Goal: Task Accomplishment & Management: Manage account settings

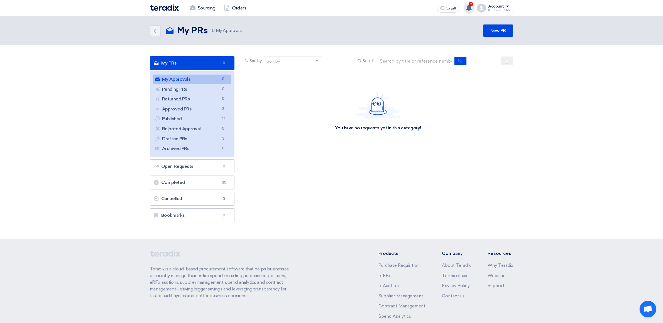
click at [475, 9] on div "2 a new question for Fortigate Fireawll Licnens 1 hours ago Eslam Abdelnaby sha…" at bounding box center [468, 8] width 11 height 11
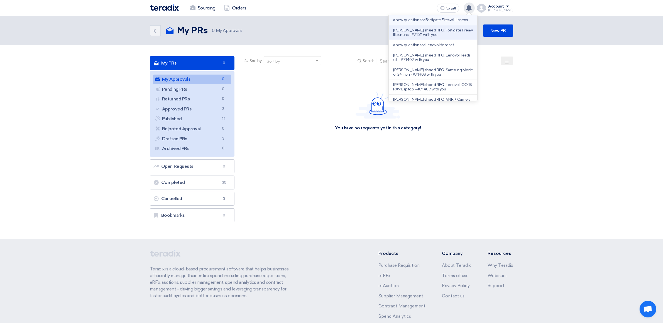
click at [417, 25] on li "a new question for Fortigate Fireawll Licnens" at bounding box center [433, 20] width 89 height 10
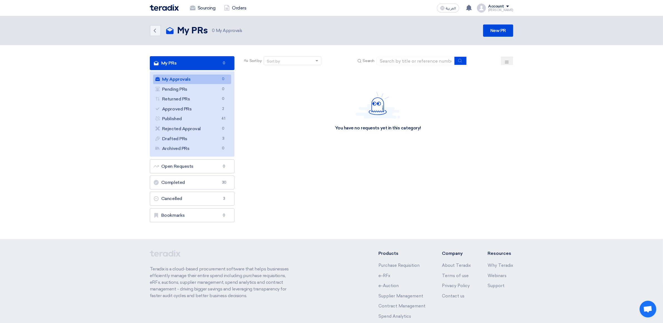
click at [165, 6] on img at bounding box center [164, 7] width 29 height 6
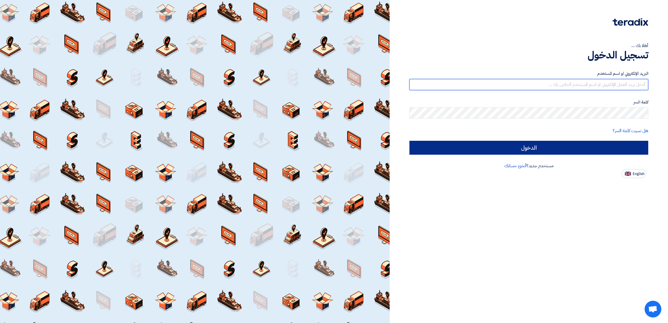
type input "[PERSON_NAME][EMAIL_ADDRESS][DOMAIN_NAME]"
click at [520, 146] on input "الدخول" at bounding box center [528, 148] width 239 height 14
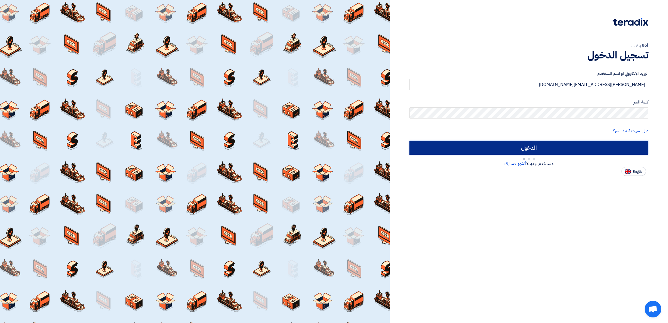
type input "Sign in"
